Goal: Information Seeking & Learning: Learn about a topic

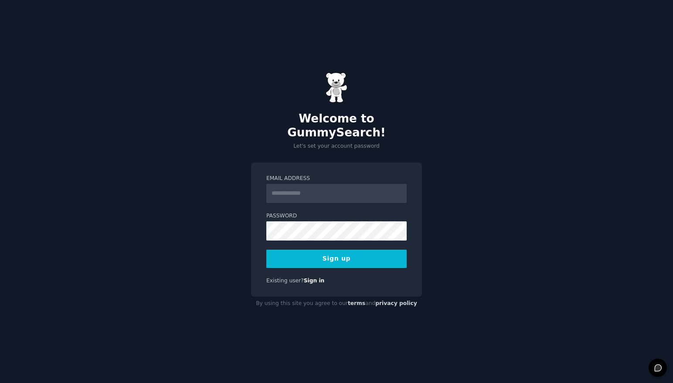
click at [299, 184] on input "Email Address" at bounding box center [336, 193] width 140 height 19
type input "**********"
click at [344, 212] on label "Password" at bounding box center [336, 216] width 140 height 8
click at [358, 254] on button "Sign up" at bounding box center [336, 259] width 140 height 18
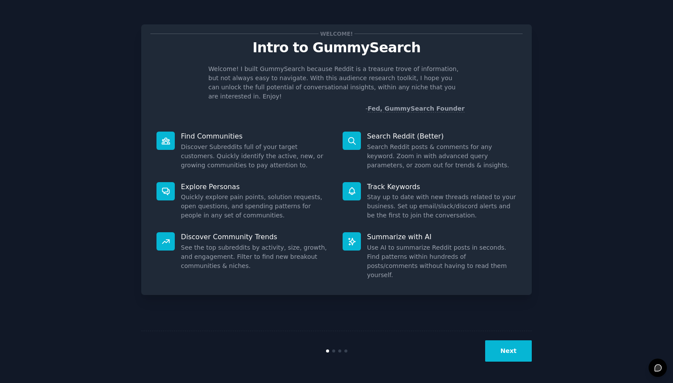
click at [506, 352] on button "Next" at bounding box center [508, 351] width 47 height 21
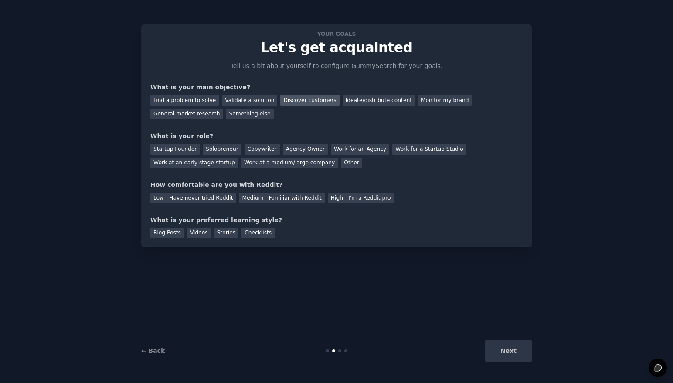
click at [289, 103] on div "Discover customers" at bounding box center [309, 100] width 59 height 11
click at [192, 151] on div "Startup Founder" at bounding box center [174, 149] width 49 height 11
click at [250, 199] on div "Medium - Familiar with Reddit" at bounding box center [281, 198] width 85 height 11
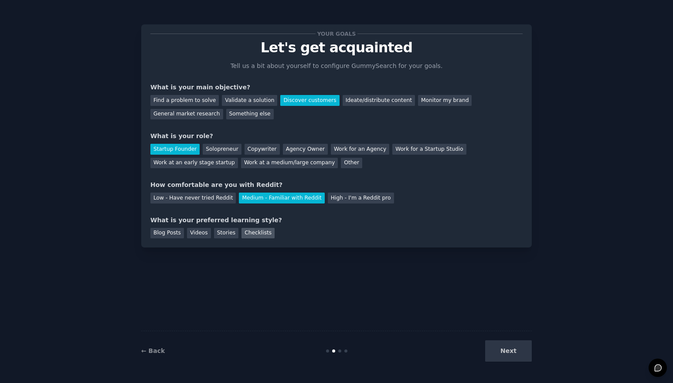
click at [258, 234] on div "Checklists" at bounding box center [258, 233] width 33 height 11
click at [507, 348] on button "Next" at bounding box center [508, 351] width 47 height 21
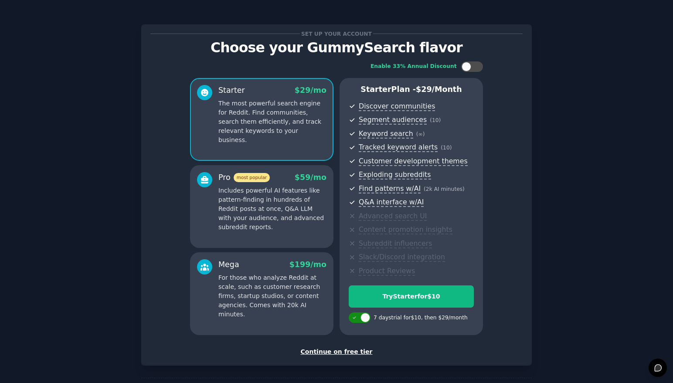
click at [353, 318] on icon at bounding box center [354, 318] width 3 height 2
checkbox input "false"
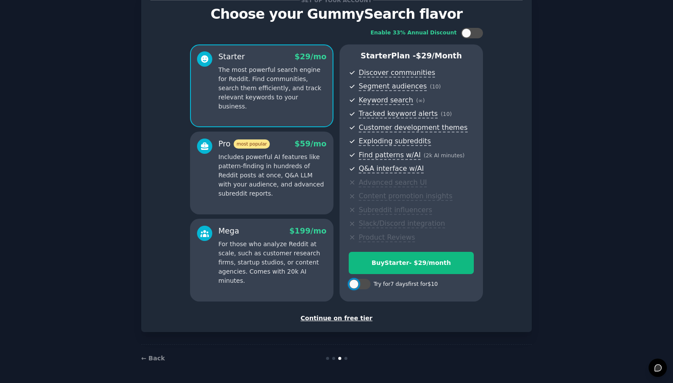
scroll to position [33, 0]
click at [350, 320] on div "Continue on free tier" at bounding box center [336, 318] width 372 height 9
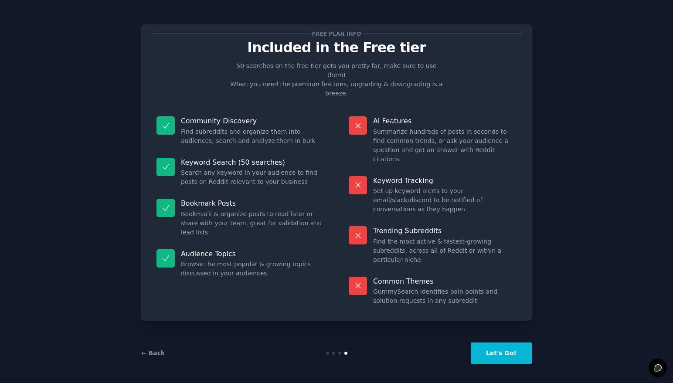
click at [504, 355] on button "Let's Go!" at bounding box center [501, 353] width 61 height 21
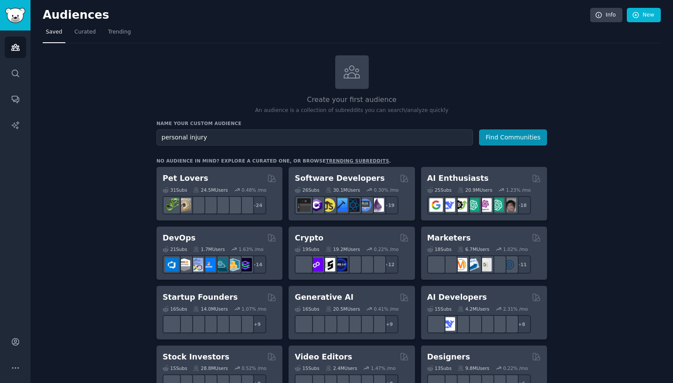
type input "personal injury"
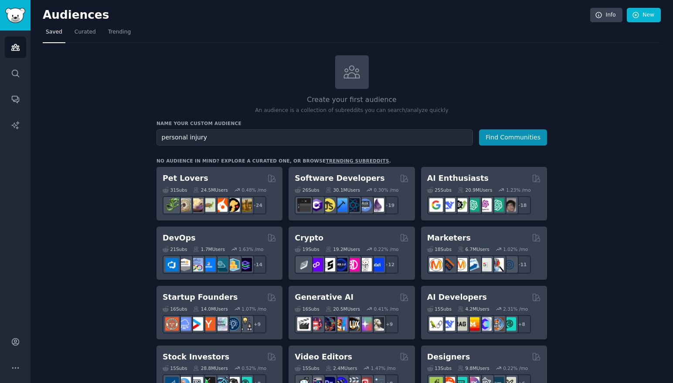
click at [479, 130] on button "Find Communities" at bounding box center [513, 138] width 68 height 16
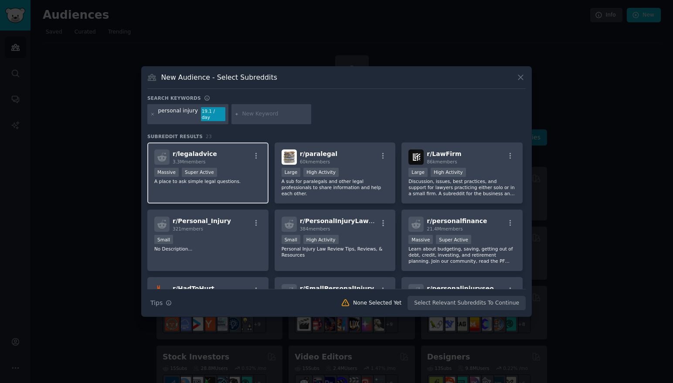
click at [242, 191] on div "r/ legaladvice 3.3M members 1,000,000+ members Massive Super Active A place to …" at bounding box center [207, 173] width 121 height 61
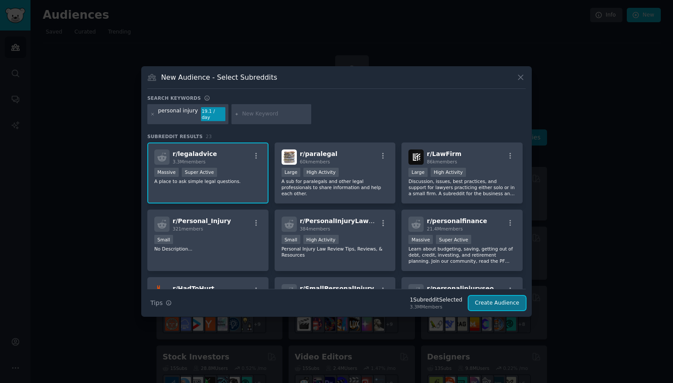
click at [499, 300] on button "Create Audience" at bounding box center [498, 303] width 58 height 15
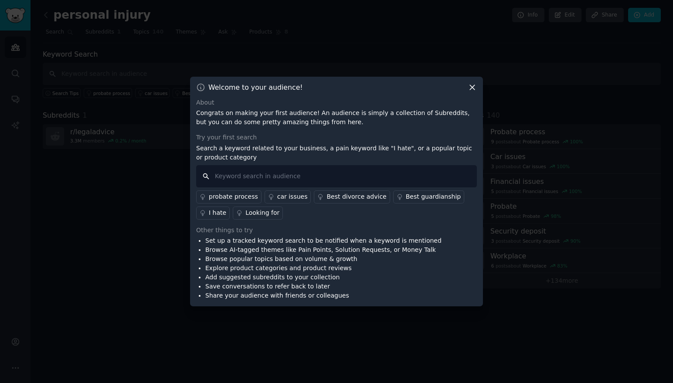
click at [409, 175] on input "text" at bounding box center [336, 176] width 281 height 22
type input "car accident injury"
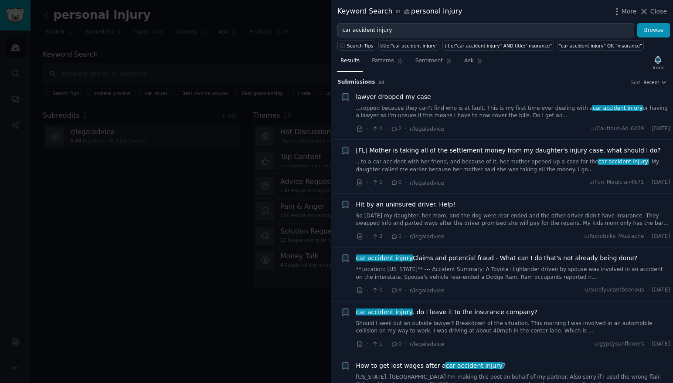
click at [437, 108] on link "...ropped because they can't find who is at fault. This is my first time ever d…" at bounding box center [513, 112] width 314 height 15
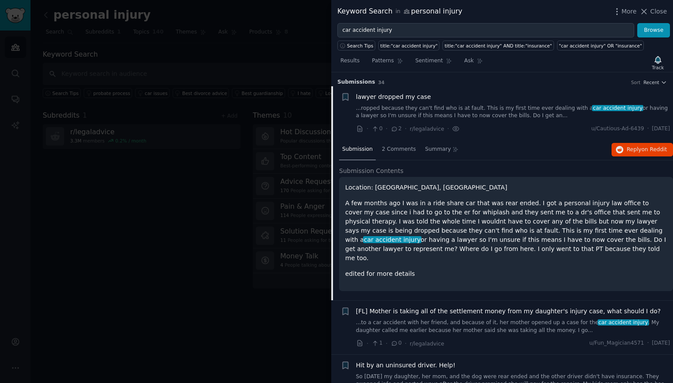
scroll to position [14, 0]
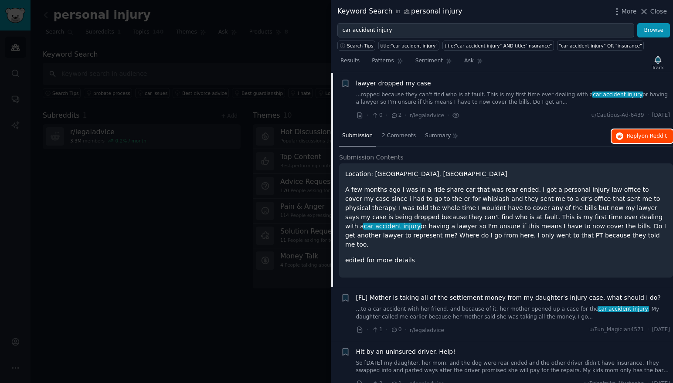
click at [639, 136] on span "Reply on Reddit" at bounding box center [647, 137] width 40 height 8
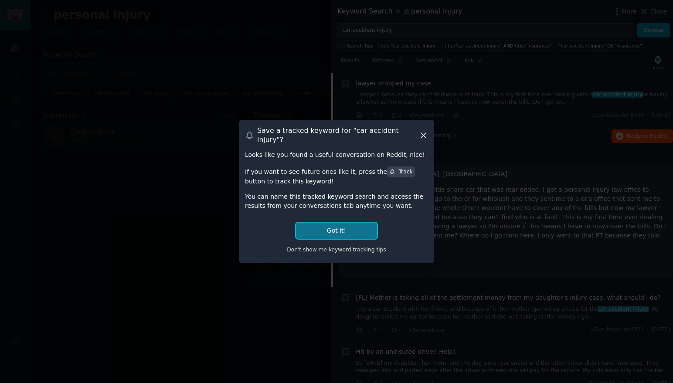
click at [348, 228] on button "Got it!" at bounding box center [336, 231] width 81 height 16
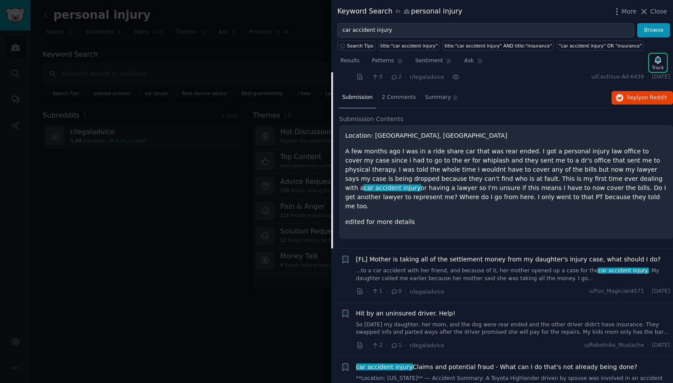
scroll to position [54, 0]
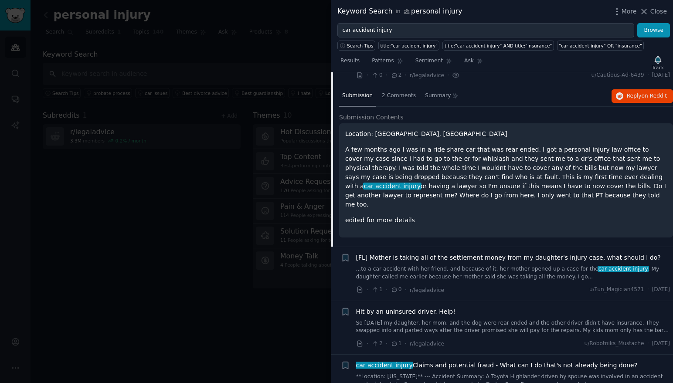
click at [473, 266] on link "...to a car accident with her friend, and because of it, her mother opened up a…" at bounding box center [513, 273] width 314 height 15
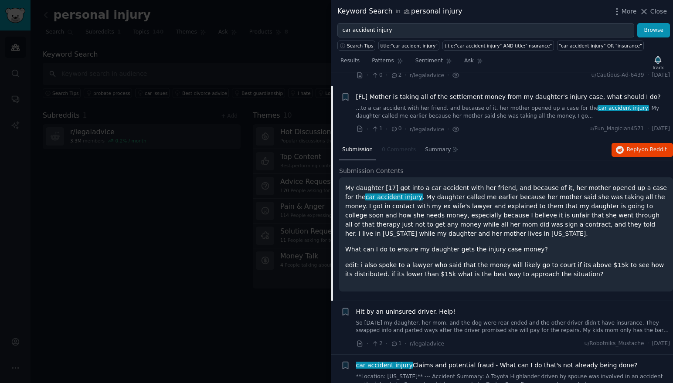
scroll to position [68, 0]
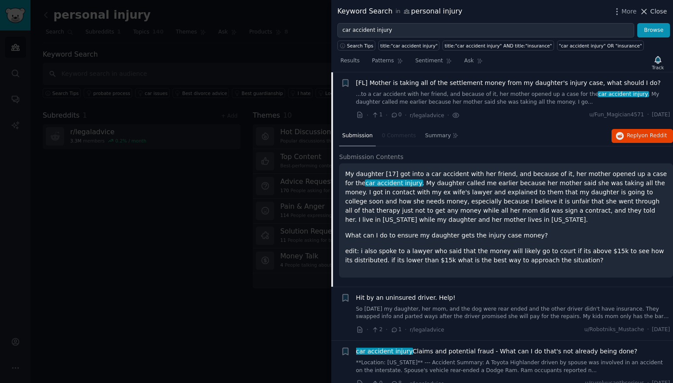
click at [655, 11] on span "Close" at bounding box center [659, 11] width 17 height 9
